Goal: Task Accomplishment & Management: Manage account settings

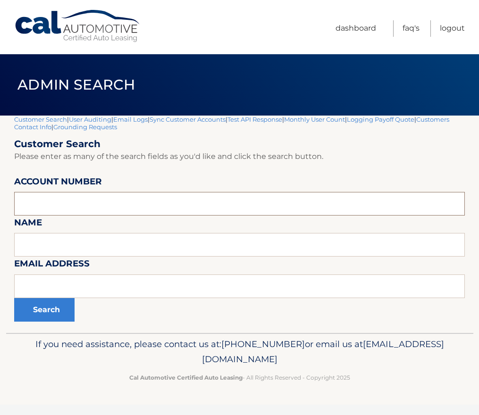
click at [63, 206] on input "text" at bounding box center [239, 204] width 450 height 24
paste input "44455676065"
type input "44455676065"
click at [37, 311] on button "Search" at bounding box center [44, 310] width 60 height 24
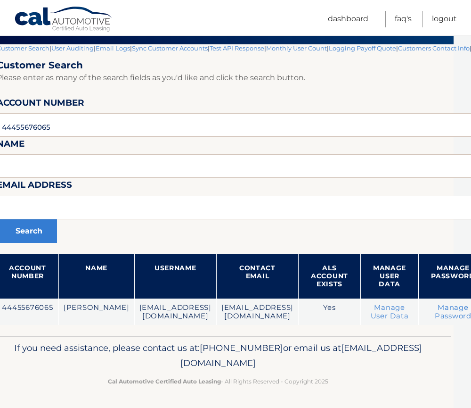
scroll to position [71, 0]
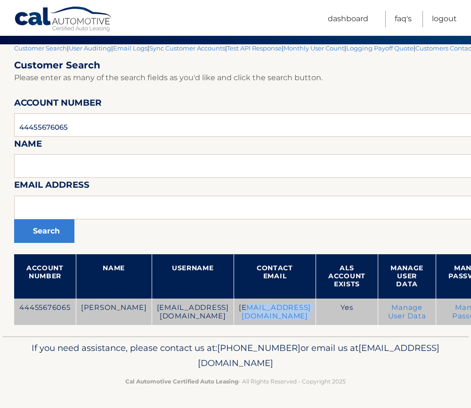
drag, startPoint x: 252, startPoint y: 306, endPoint x: 341, endPoint y: 306, distance: 89.6
click at [341, 306] on tr "44455676065 DANIELLE MA ma.danielle5@gmail.com ma.danielle5@gmail.com Yes Manag…" at bounding box center [310, 311] width 593 height 27
drag, startPoint x: 341, startPoint y: 306, endPoint x: 315, endPoint y: 309, distance: 26.1
click at [315, 309] on td "ma.danielle5@gmail.com" at bounding box center [275, 311] width 82 height 27
click at [270, 305] on td "ma.danielle5@gmail.com" at bounding box center [275, 311] width 82 height 27
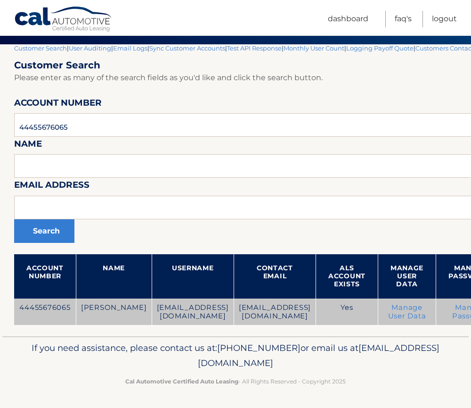
click at [258, 306] on td "ma.danielle5@gmail.com" at bounding box center [275, 311] width 82 height 27
drag, startPoint x: 258, startPoint y: 306, endPoint x: 241, endPoint y: 307, distance: 17.0
click at [241, 307] on td "ma.danielle5@gmail.com" at bounding box center [275, 311] width 82 height 27
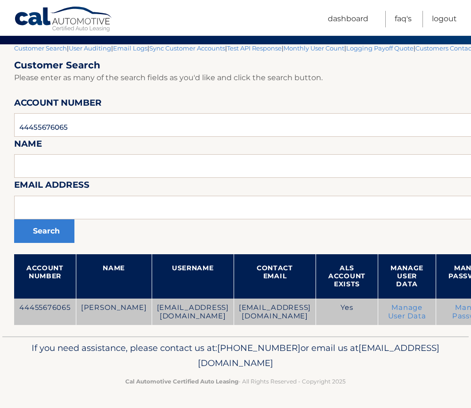
drag, startPoint x: 241, startPoint y: 307, endPoint x: 264, endPoint y: 312, distance: 24.0
click at [264, 312] on td "ma.danielle5@gmail.com" at bounding box center [275, 311] width 82 height 27
drag, startPoint x: 144, startPoint y: 306, endPoint x: 223, endPoint y: 315, distance: 78.8
click at [223, 315] on td "ma.danielle5@gmail.com" at bounding box center [193, 311] width 82 height 27
drag, startPoint x: 223, startPoint y: 315, endPoint x: 183, endPoint y: 307, distance: 40.0
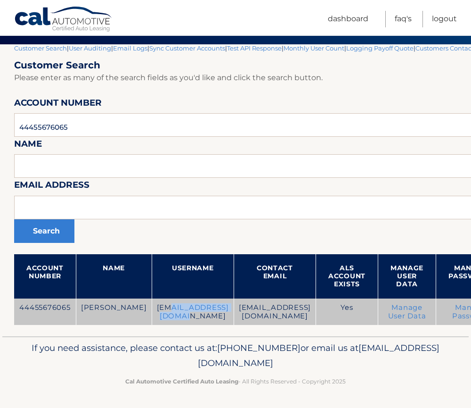
click at [183, 307] on td "ma.danielle5@gmail.com" at bounding box center [193, 311] width 82 height 27
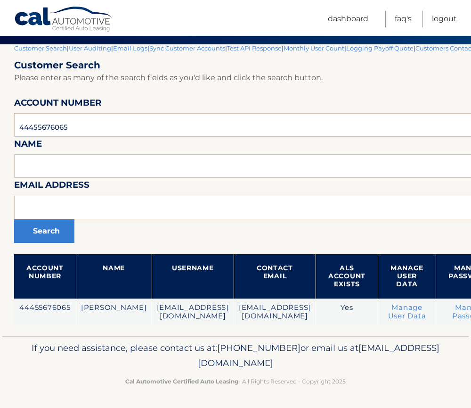
click at [81, 348] on p "If you need assistance, please contact us at: 609-807-3200 or email us at Custo…" at bounding box center [236, 355] width 438 height 30
drag, startPoint x: 84, startPoint y: 347, endPoint x: 381, endPoint y: 383, distance: 298.7
click at [381, 383] on div "If you need assistance, please contact us at: 609-807-3200 or email us at Custo…" at bounding box center [235, 362] width 467 height 53
drag, startPoint x: 381, startPoint y: 383, endPoint x: 389, endPoint y: 380, distance: 8.7
click at [389, 380] on p "Cal Automotive Certified Auto Leasing - All Rights Reserved - Copyright 2025" at bounding box center [236, 381] width 438 height 10
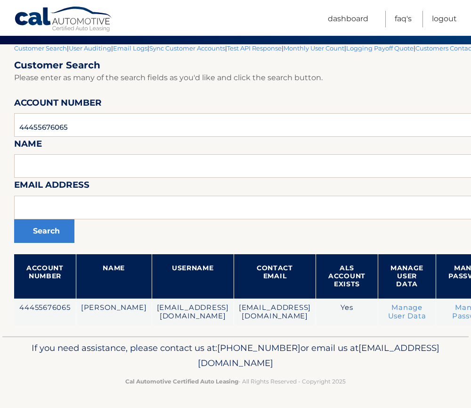
drag, startPoint x: 322, startPoint y: 365, endPoint x: 165, endPoint y: 364, distance: 157.0
click at [165, 364] on p "If you need assistance, please contact us at: 609-807-3200 or email us at Custo…" at bounding box center [236, 355] width 438 height 30
drag, startPoint x: 165, startPoint y: 364, endPoint x: 153, endPoint y: 364, distance: 12.3
click at [198, 364] on span "[EMAIL_ADDRESS][DOMAIN_NAME]" at bounding box center [319, 355] width 242 height 26
drag, startPoint x: 320, startPoint y: 366, endPoint x: 149, endPoint y: 363, distance: 170.2
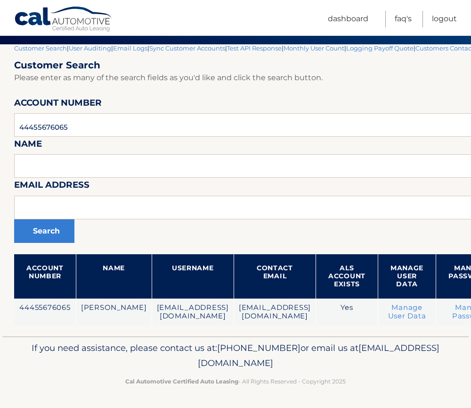
click at [149, 363] on p "If you need assistance, please contact us at: 609-807-3200 or email us at Custo…" at bounding box center [236, 355] width 438 height 30
click at [336, 362] on p "If you need assistance, please contact us at: 609-807-3200 or email us at Custo…" at bounding box center [236, 355] width 438 height 30
drag, startPoint x: 321, startPoint y: 364, endPoint x: 308, endPoint y: 367, distance: 12.7
click at [308, 367] on p "If you need assistance, please contact us at: 609-807-3200 or email us at Custo…" at bounding box center [236, 355] width 438 height 30
click at [206, 361] on span "[EMAIL_ADDRESS][DOMAIN_NAME]" at bounding box center [319, 355] width 242 height 26
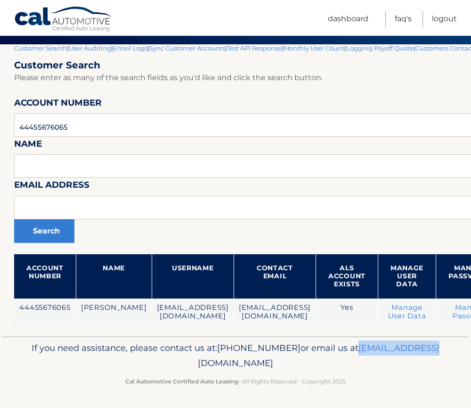
click at [206, 361] on span "[EMAIL_ADDRESS][DOMAIN_NAME]" at bounding box center [319, 355] width 242 height 26
click at [365, 357] on p "If you need assistance, please contact us at: 609-807-3200 or email us at Custo…" at bounding box center [236, 355] width 438 height 30
click at [277, 364] on span "[EMAIL_ADDRESS][DOMAIN_NAME]" at bounding box center [319, 355] width 242 height 26
drag, startPoint x: 277, startPoint y: 364, endPoint x: 305, endPoint y: 364, distance: 28.3
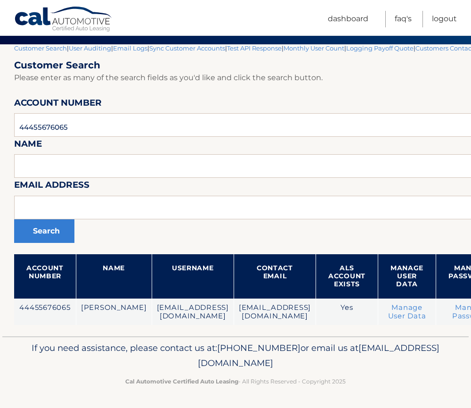
click at [305, 364] on span "[EMAIL_ADDRESS][DOMAIN_NAME]" at bounding box center [319, 355] width 242 height 26
click at [198, 368] on span "[EMAIL_ADDRESS][DOMAIN_NAME]" at bounding box center [319, 355] width 242 height 26
drag, startPoint x: 196, startPoint y: 368, endPoint x: 269, endPoint y: 365, distance: 73.6
click at [269, 365] on span "[EMAIL_ADDRESS][DOMAIN_NAME]" at bounding box center [319, 355] width 242 height 26
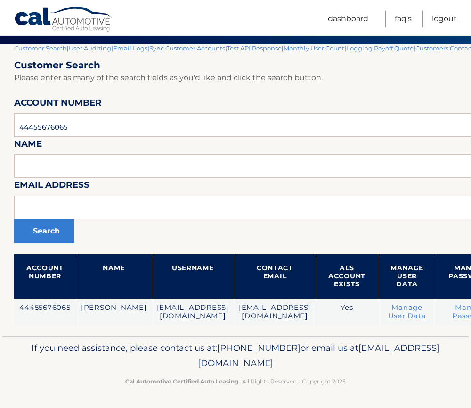
click at [269, 365] on span "[EMAIL_ADDRESS][DOMAIN_NAME]" at bounding box center [319, 355] width 242 height 26
drag, startPoint x: 269, startPoint y: 365, endPoint x: 314, endPoint y: 369, distance: 45.4
click at [314, 369] on p "If you need assistance, please contact us at: 609-807-3200 or email us at Custo…" at bounding box center [236, 355] width 438 height 30
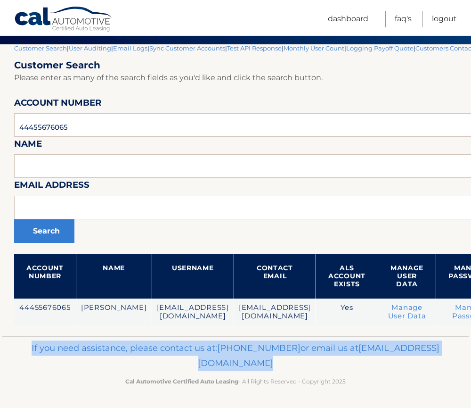
click at [315, 368] on p "If you need assistance, please contact us at: 609-807-3200 or email us at Custo…" at bounding box center [236, 355] width 438 height 30
click at [119, 364] on p "If you need assistance, please contact us at: 609-807-3200 or email us at Custo…" at bounding box center [236, 355] width 438 height 30
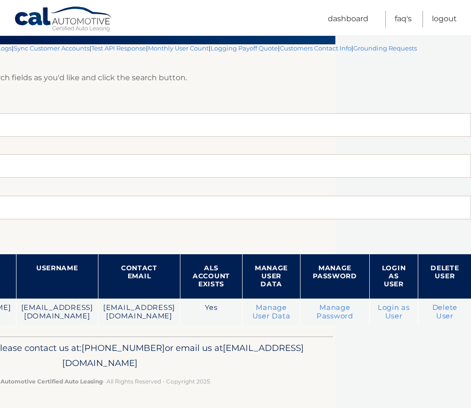
scroll to position [71, 159]
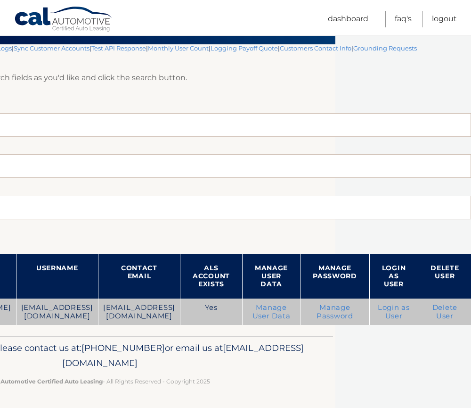
click at [397, 306] on link "Login as User" at bounding box center [394, 311] width 32 height 17
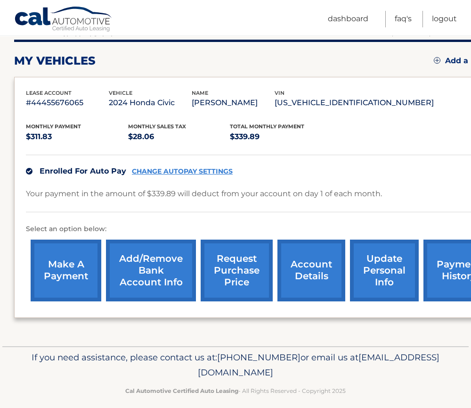
scroll to position [128, 0]
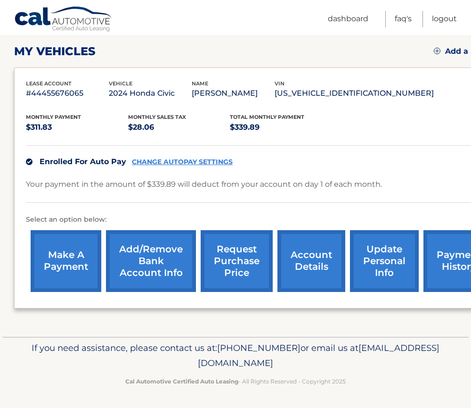
drag, startPoint x: 40, startPoint y: 163, endPoint x: 268, endPoint y: 173, distance: 227.9
click at [268, 173] on div "Enrolled For Auto Pay CHANGE AUTOPAY SETTINGS" at bounding box center [262, 161] width 473 height 33
drag, startPoint x: 147, startPoint y: 183, endPoint x: 250, endPoint y: 194, distance: 104.3
click at [250, 194] on div "Your payment in the amount of $339.89 will deduct from your account on day 1 of…" at bounding box center [262, 190] width 473 height 25
click at [202, 159] on link "CHANGE AUTOPAY SETTINGS" at bounding box center [182, 162] width 101 height 8
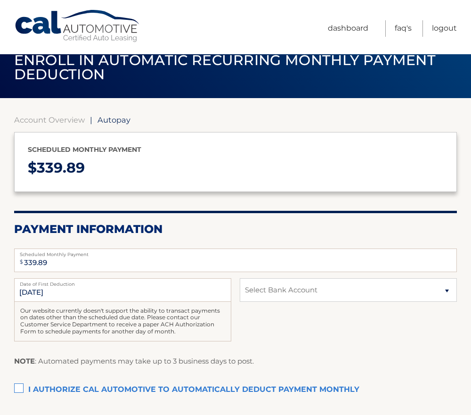
scroll to position [47, 0]
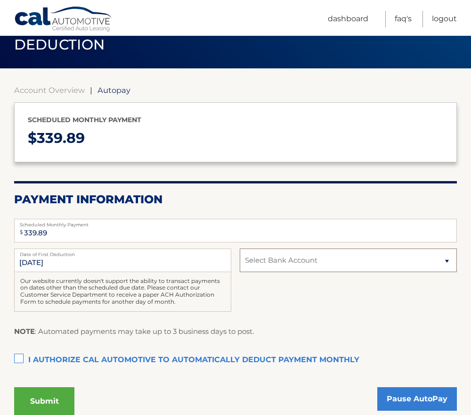
click at [310, 258] on select "Select Bank Account New TD BANK, NA *****7609 Savings USAA FEDERAL SAVINGS BANK…" at bounding box center [348, 260] width 217 height 24
click at [234, 335] on p "NOTE : Automated payments may take up to 3 business days to post." at bounding box center [134, 331] width 240 height 12
click at [180, 154] on div "Scheduled monthly payment $ 339.89" at bounding box center [235, 132] width 443 height 60
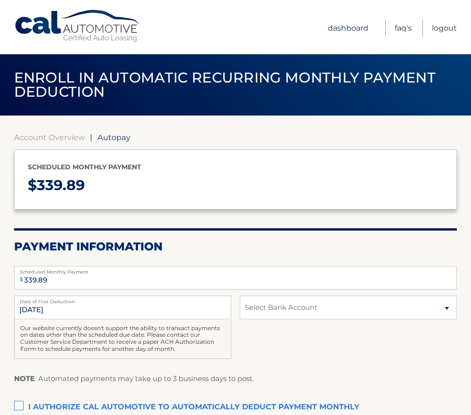
click at [349, 24] on link "Dashboard" at bounding box center [348, 28] width 41 height 17
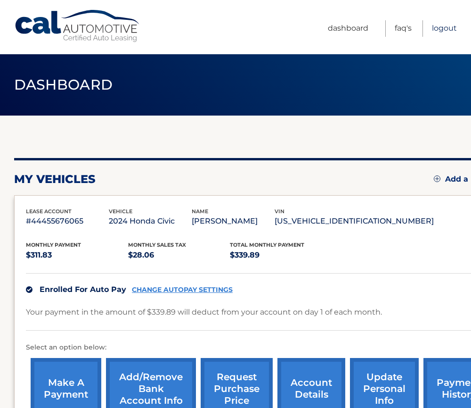
click at [441, 29] on link "Logout" at bounding box center [444, 28] width 25 height 17
